Goal: Task Accomplishment & Management: Use online tool/utility

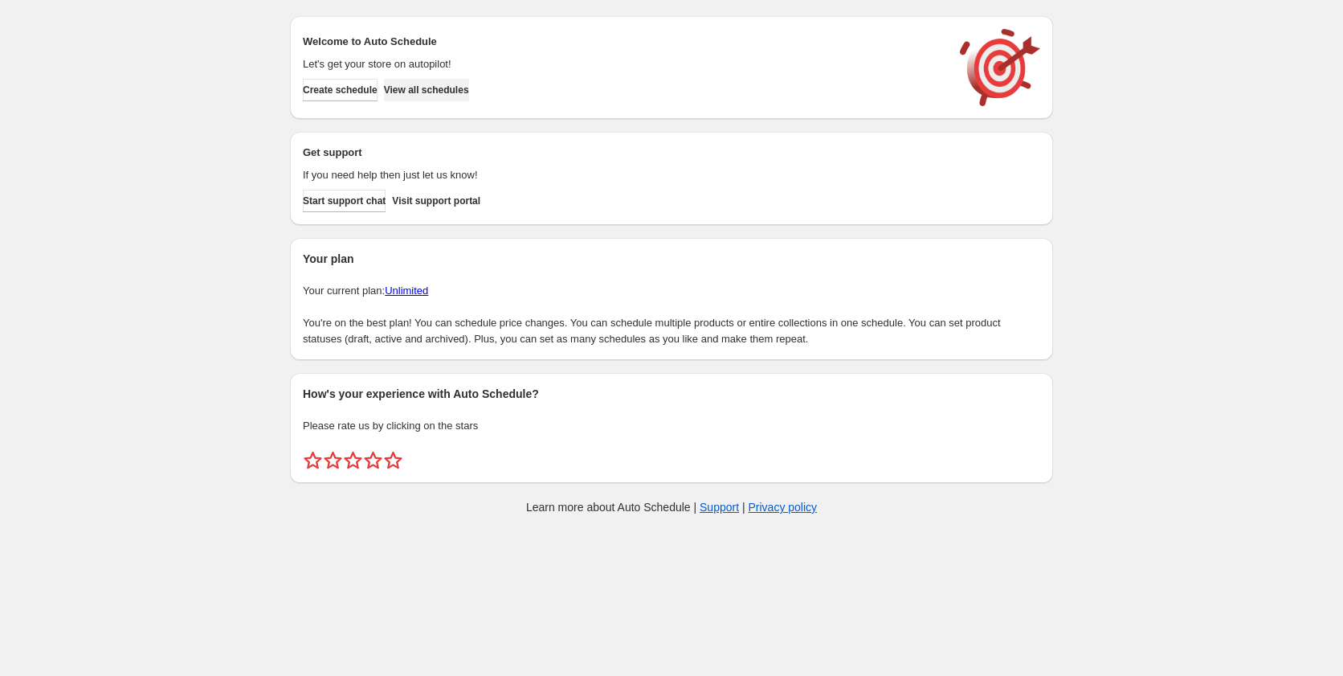
click at [469, 85] on span "View all schedules" at bounding box center [426, 90] width 85 height 13
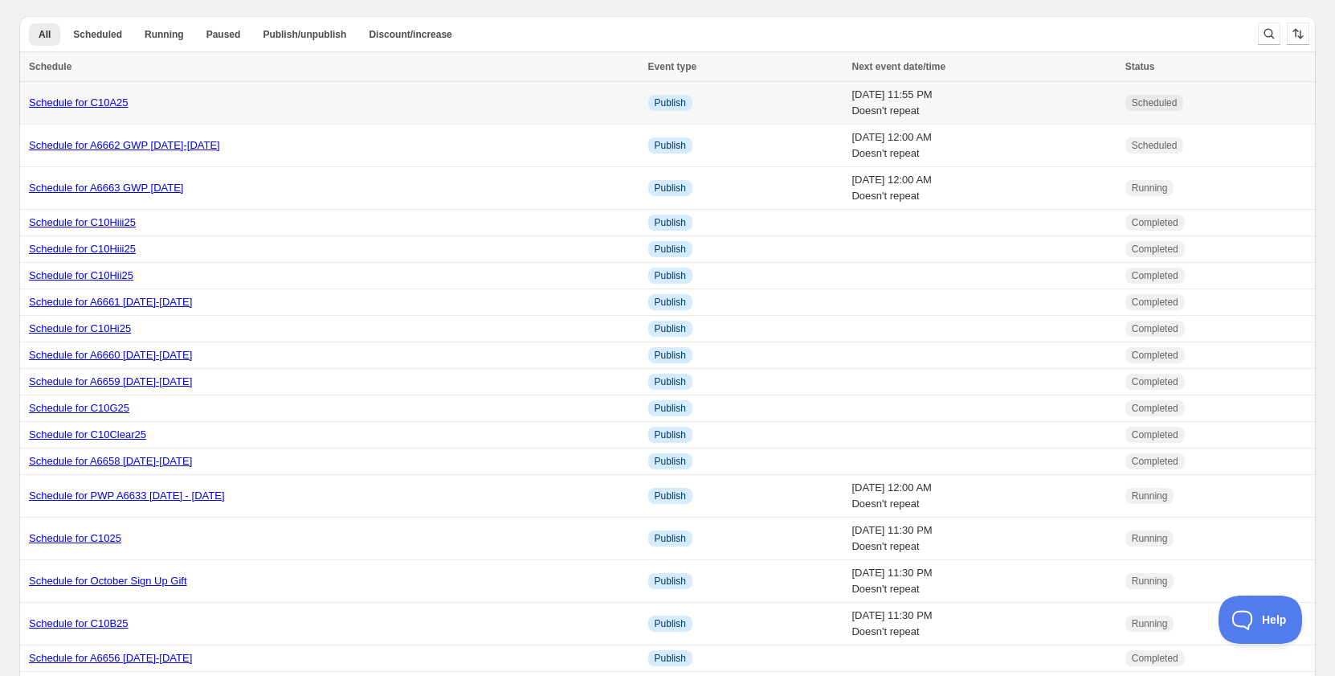
click at [125, 104] on link "Schedule for C10A25" at bounding box center [79, 102] width 100 height 12
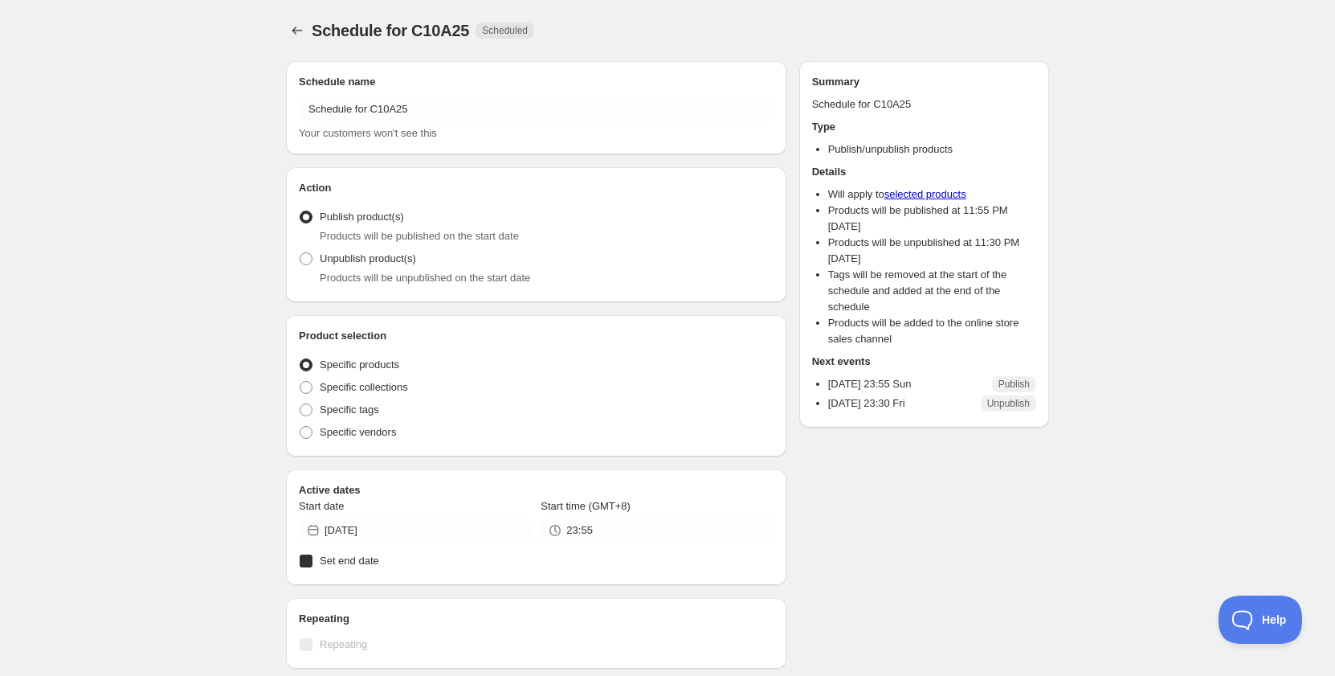
radio input "true"
checkbox input "true"
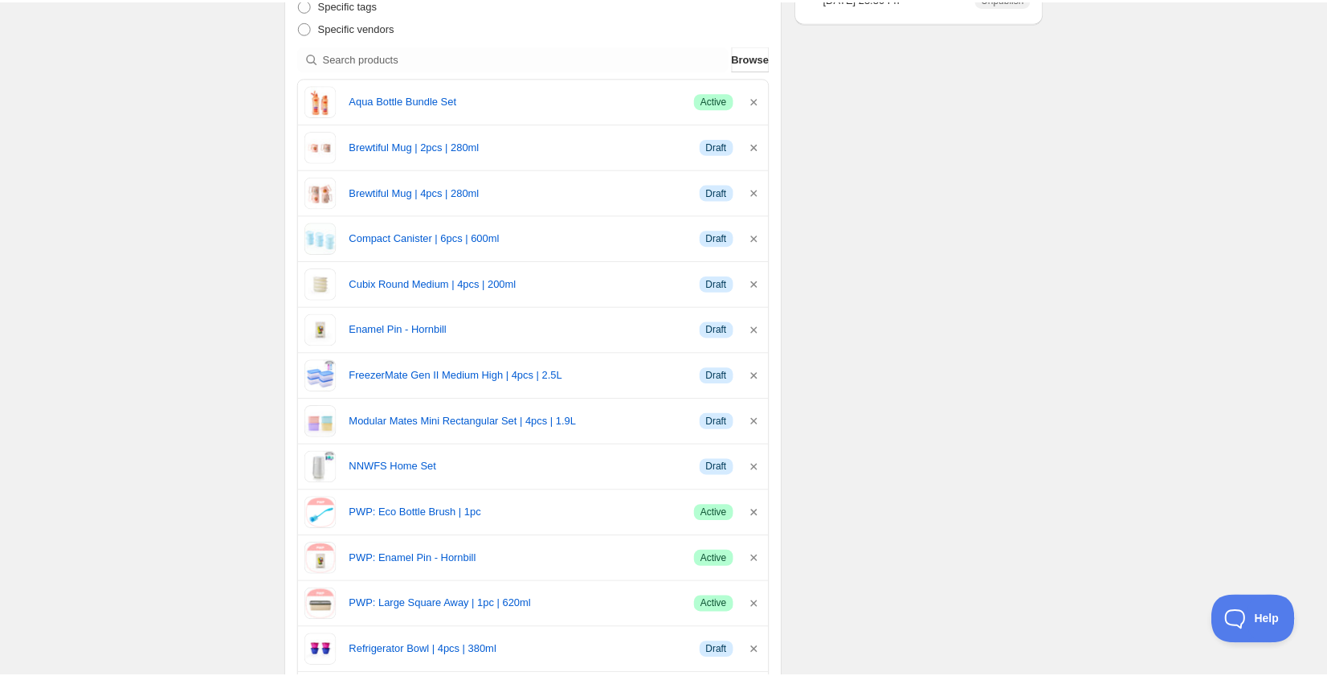
scroll to position [643, 0]
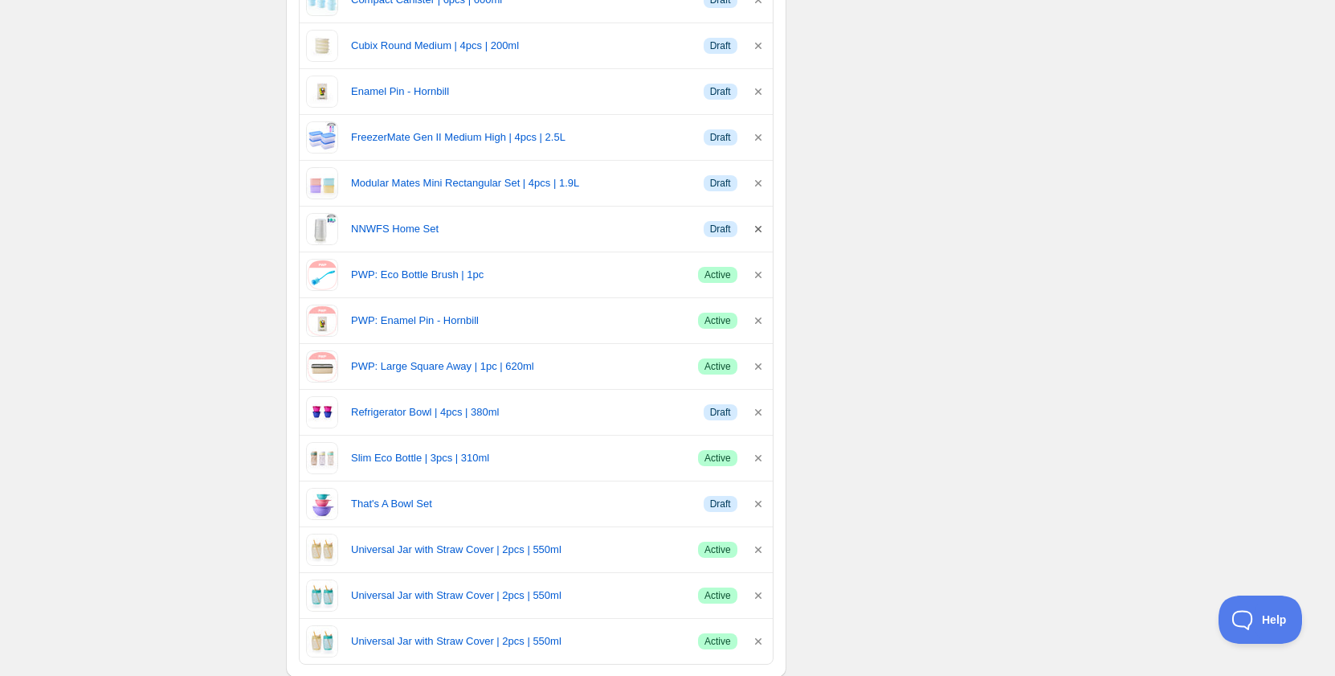
click at [754, 227] on icon "button" at bounding box center [758, 229] width 16 height 16
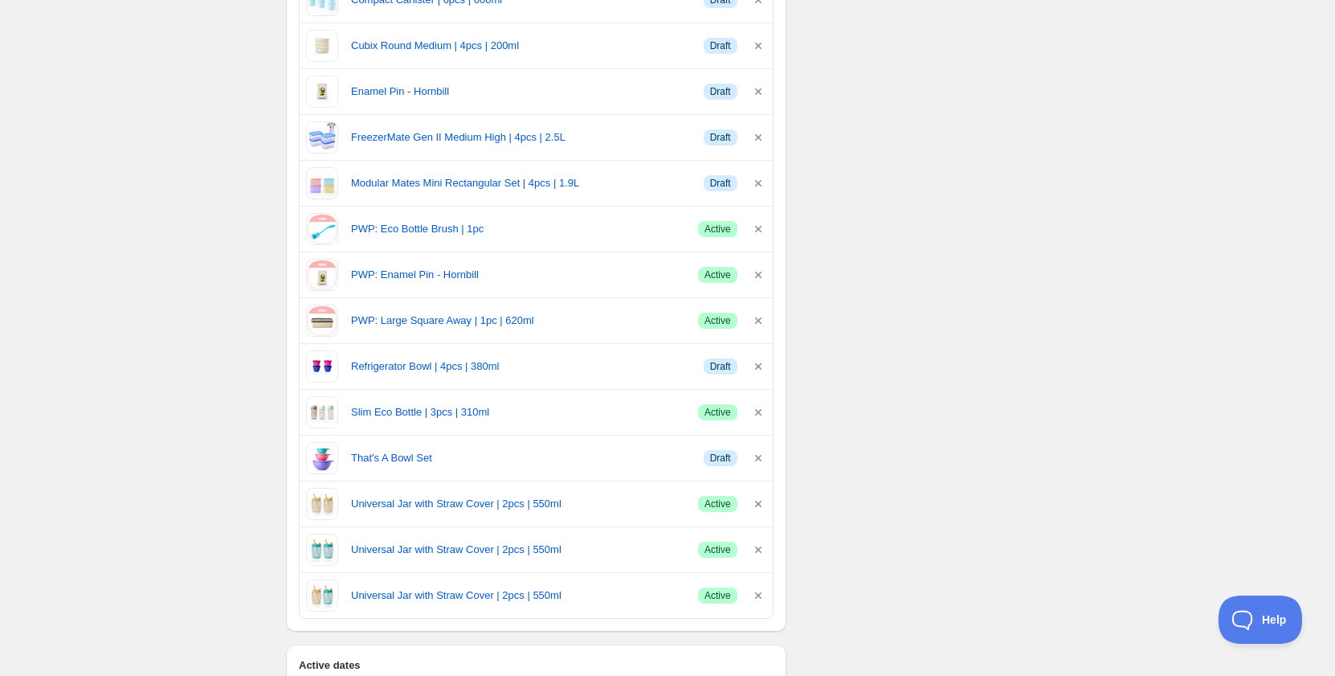
click at [876, 226] on div "Schedule name Schedule for C10A25 Your customers won't see this Action Action P…" at bounding box center [661, 480] width 776 height 2148
click at [836, 239] on div "Schedule name Schedule for C10A25 Your customers won't see this Action Action P…" at bounding box center [661, 480] width 776 height 2148
